Goal: Information Seeking & Learning: Learn about a topic

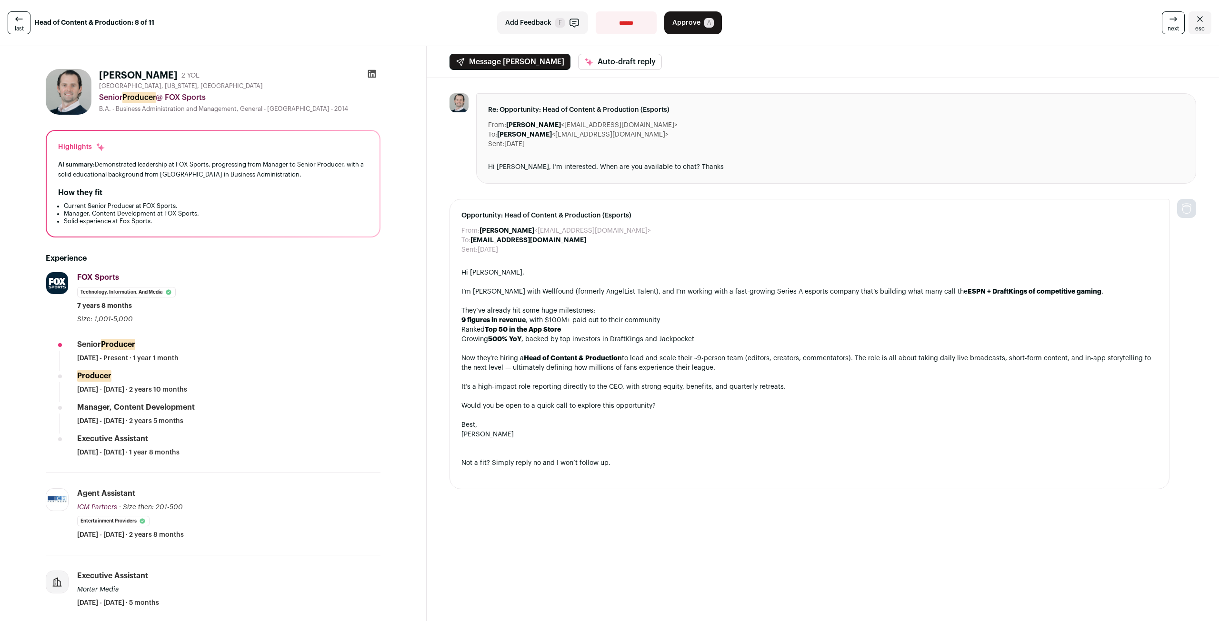
click at [12, 26] on link "last" at bounding box center [19, 22] width 23 height 23
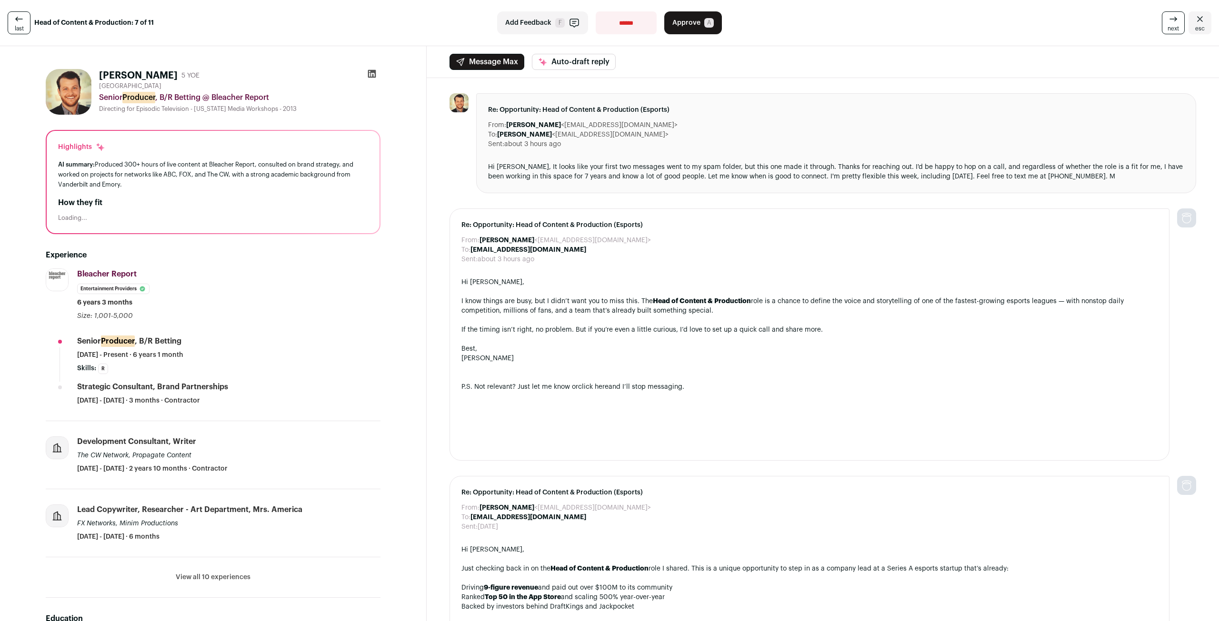
click at [12, 26] on link "last" at bounding box center [19, 22] width 23 height 23
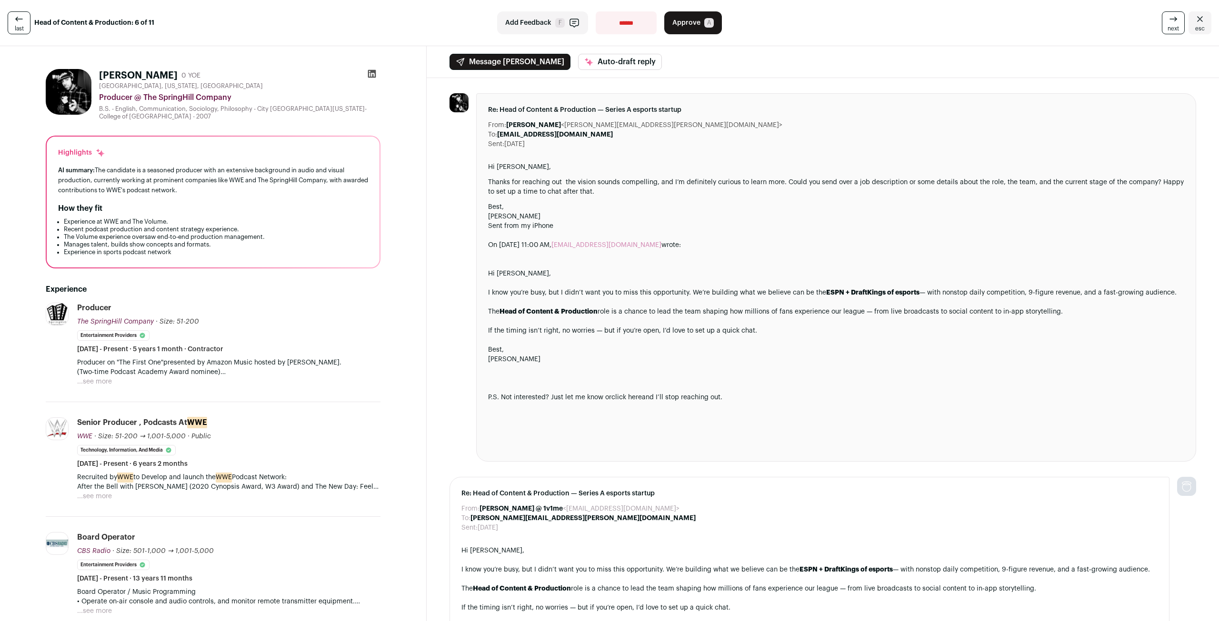
click at [12, 26] on link "last" at bounding box center [19, 22] width 23 height 23
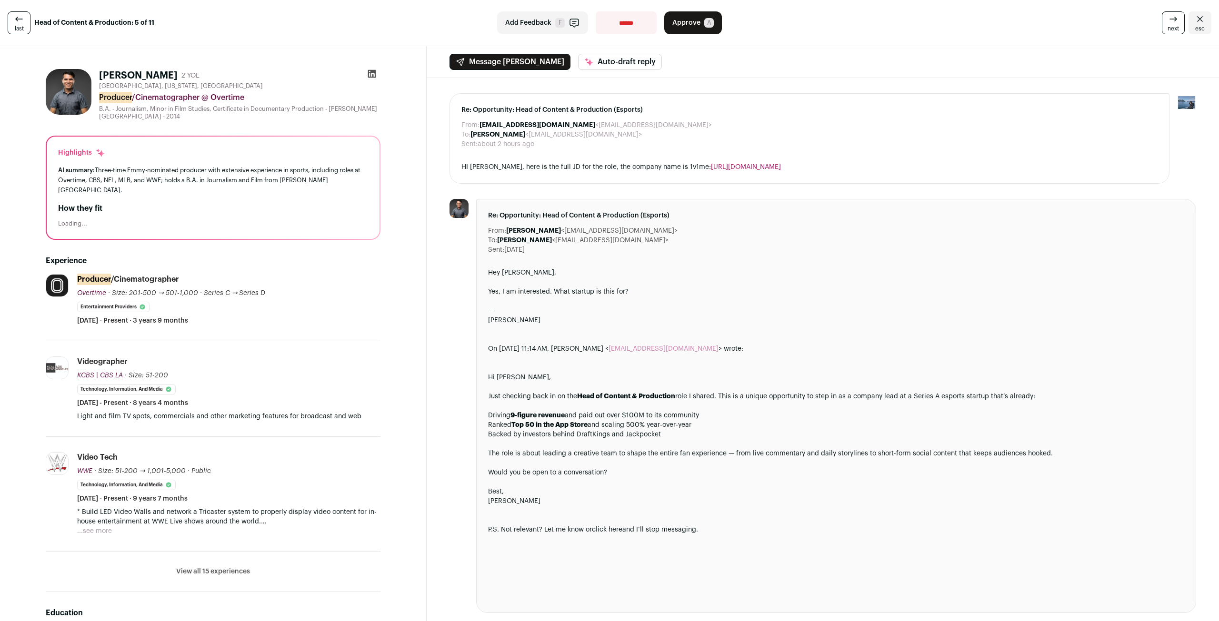
click at [12, 26] on link "last" at bounding box center [19, 22] width 23 height 23
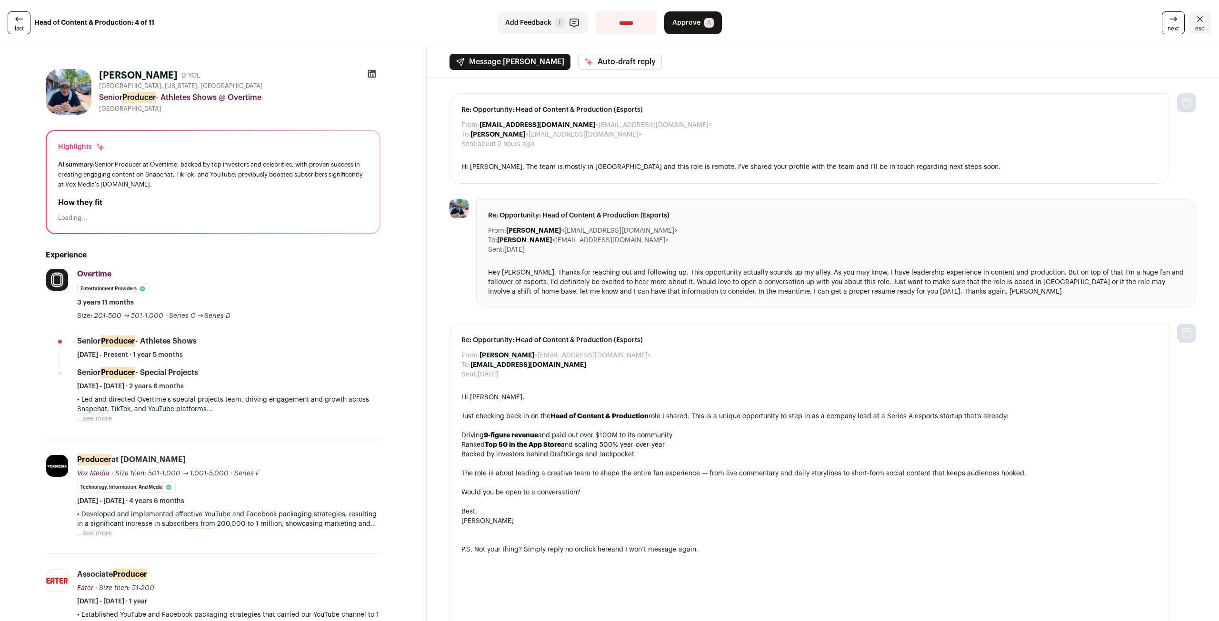
click at [12, 26] on link "last" at bounding box center [19, 22] width 23 height 23
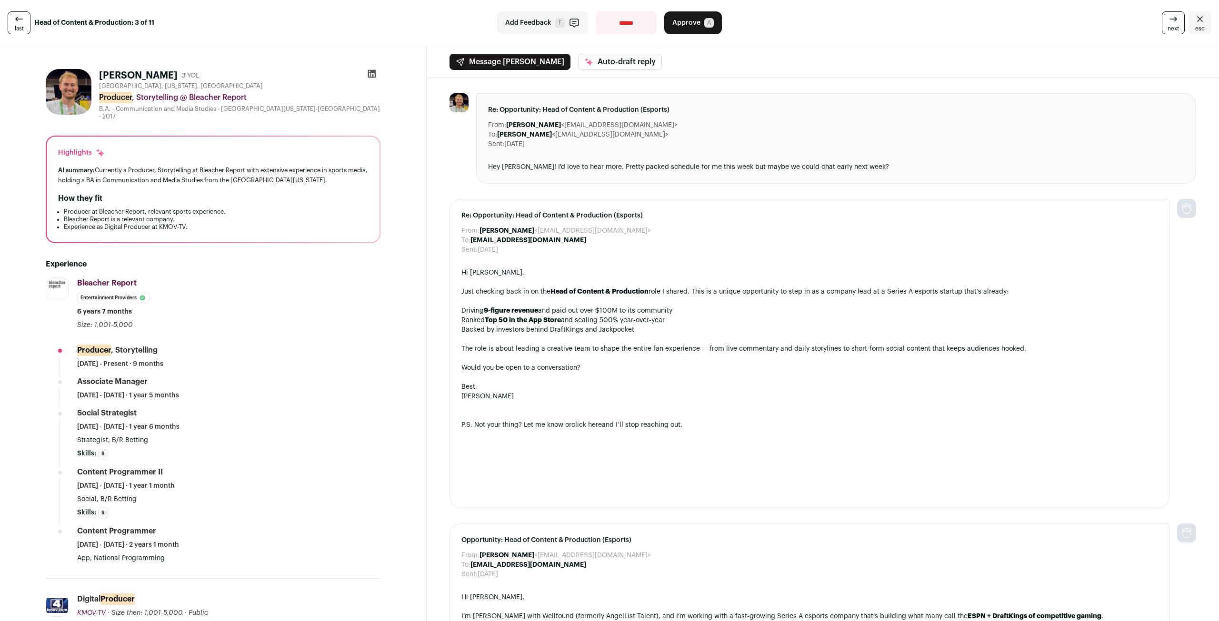
click at [12, 26] on link "last" at bounding box center [19, 22] width 23 height 23
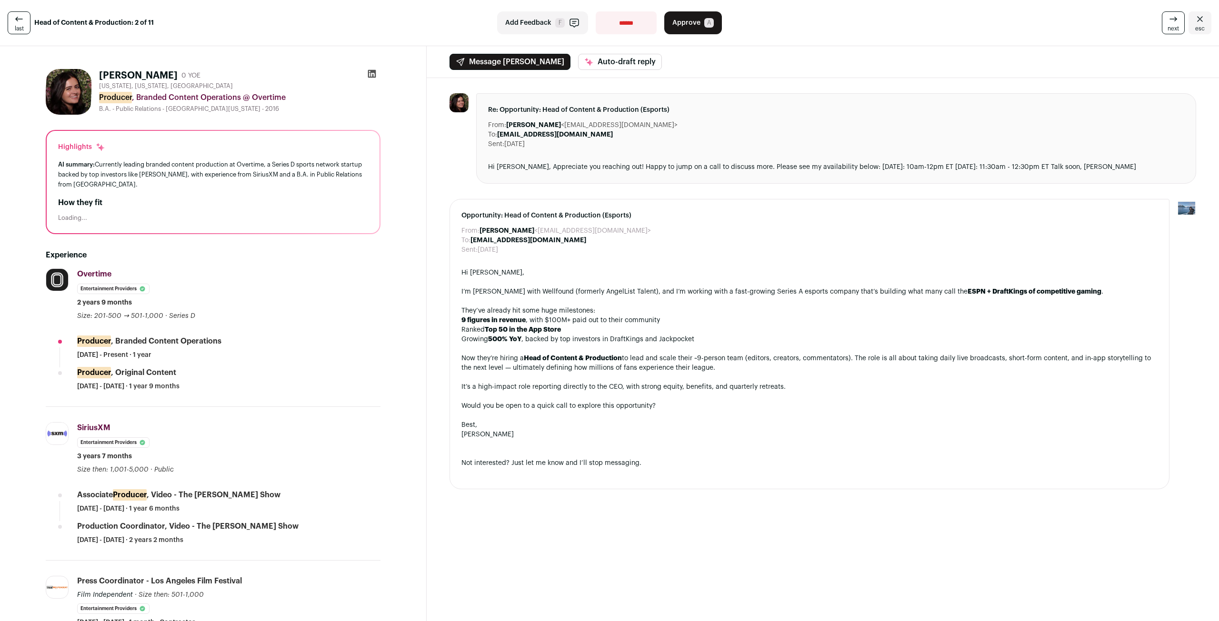
click at [12, 26] on link "last" at bounding box center [19, 22] width 23 height 23
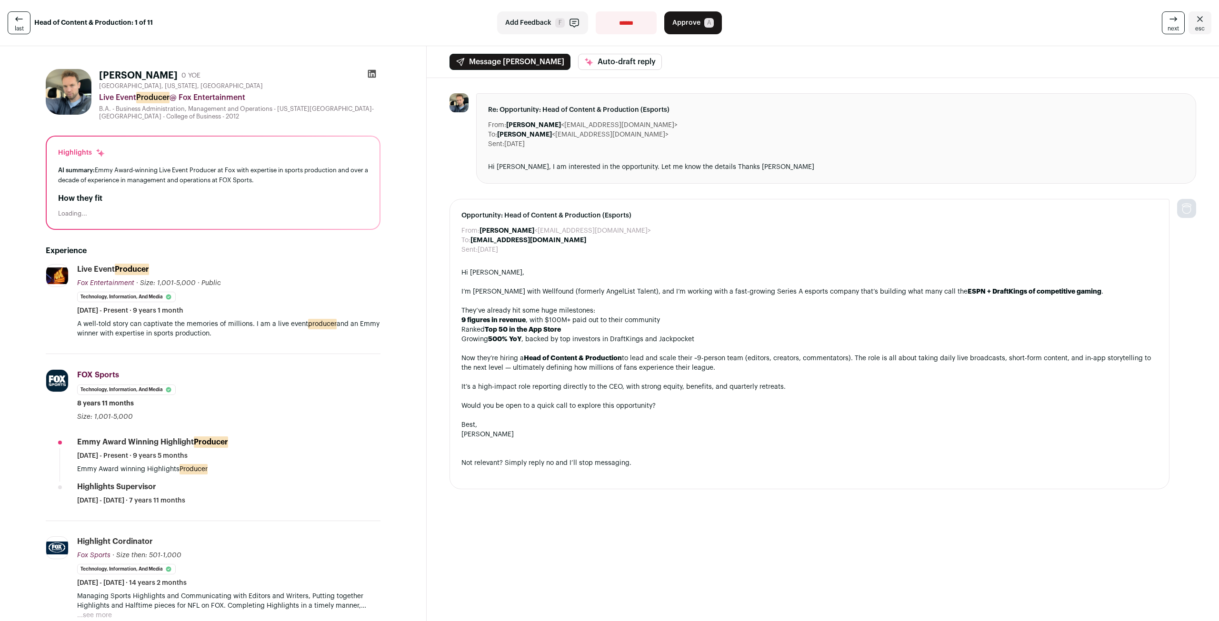
click at [12, 26] on link "last" at bounding box center [19, 22] width 23 height 23
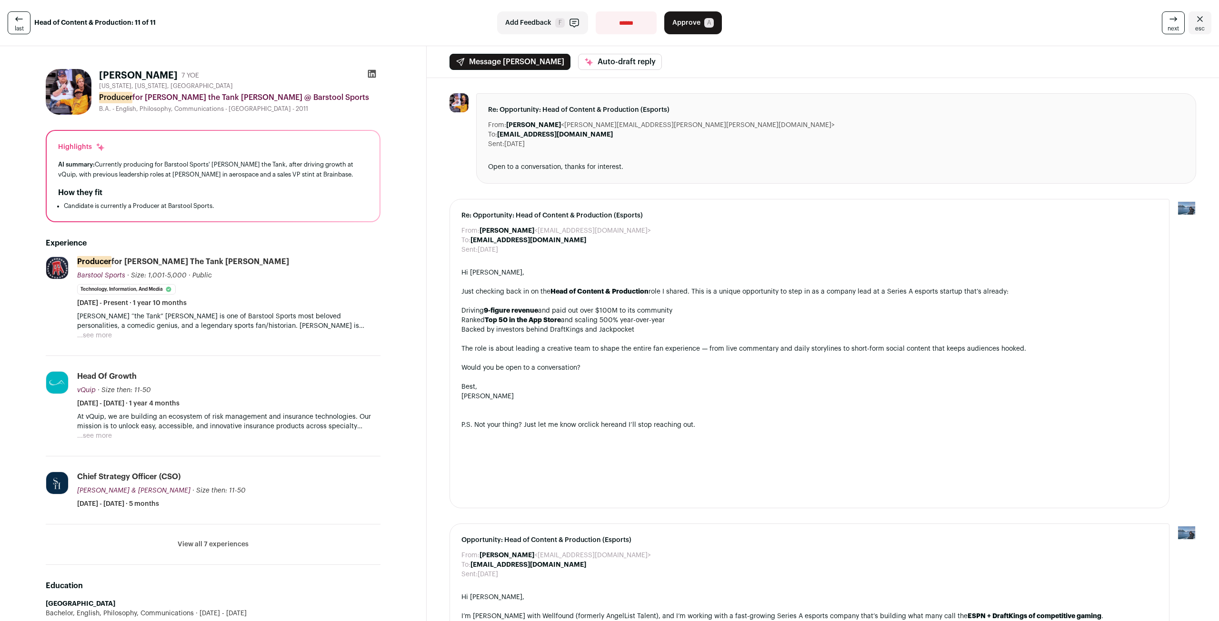
click at [12, 26] on link "last" at bounding box center [19, 22] width 23 height 23
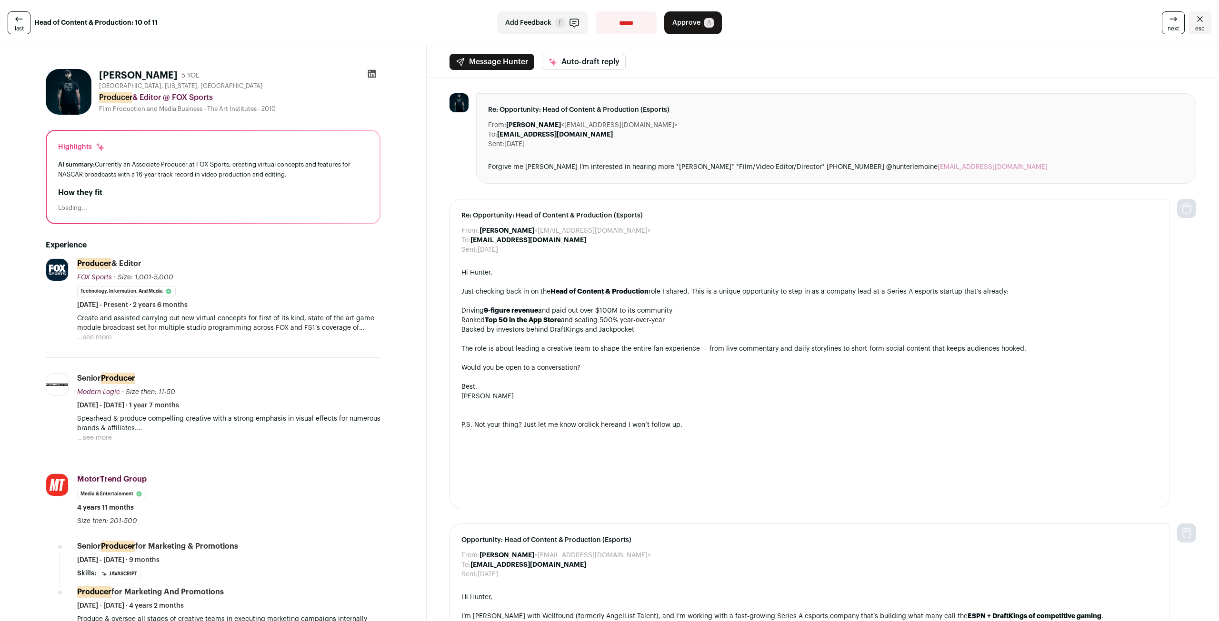
click at [12, 26] on link "last" at bounding box center [19, 22] width 23 height 23
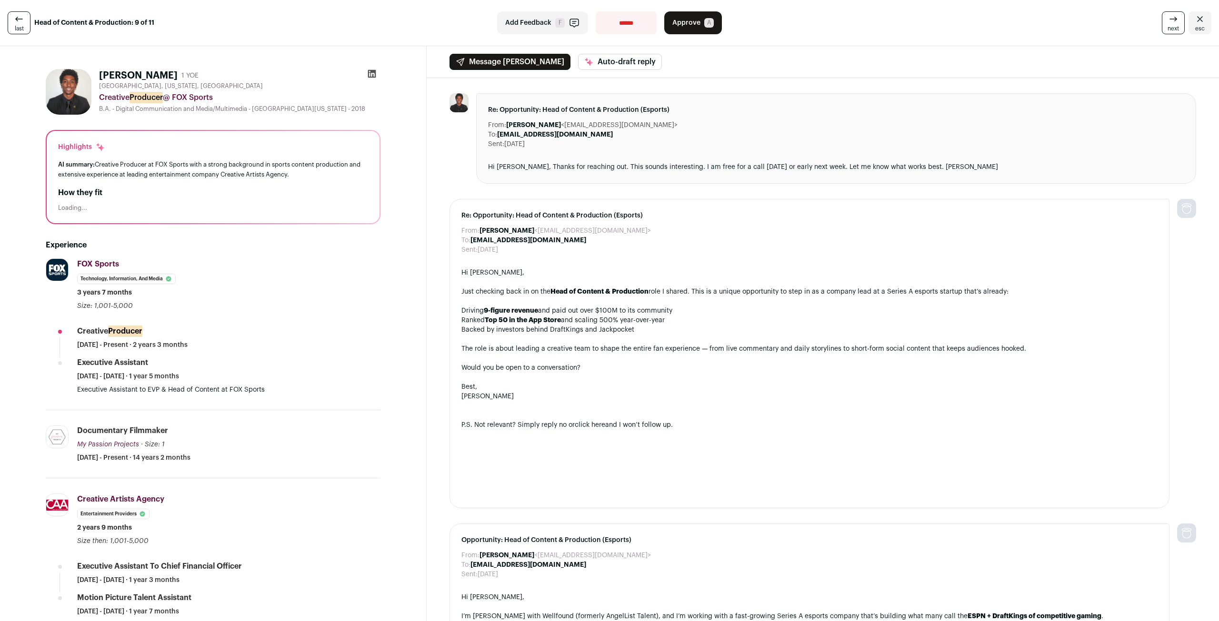
click at [12, 26] on link "last" at bounding box center [19, 22] width 23 height 23
